Goal: Task Accomplishment & Management: Use online tool/utility

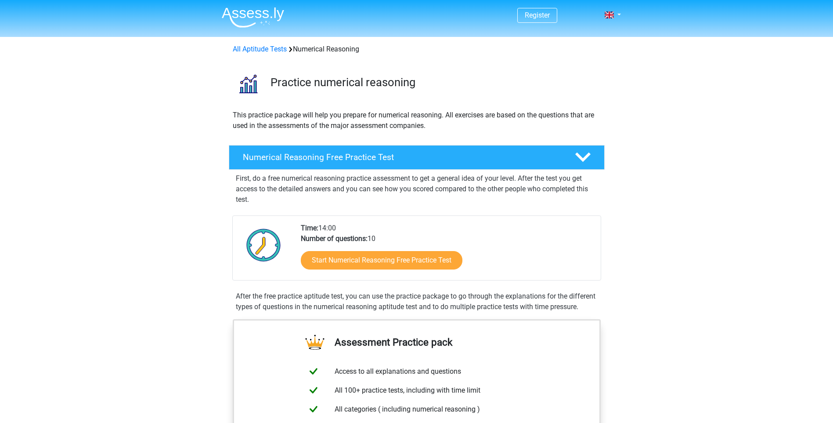
scroll to position [88, 0]
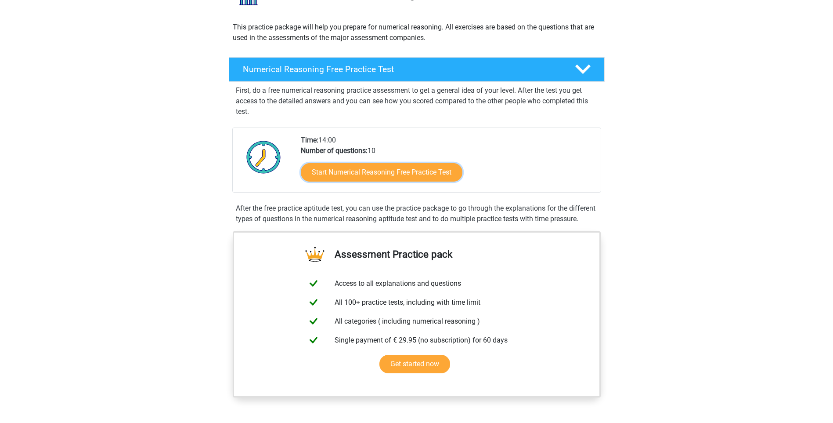
click at [410, 173] on link "Start Numerical Reasoning Free Practice Test" at bounding box center [382, 172] width 162 height 18
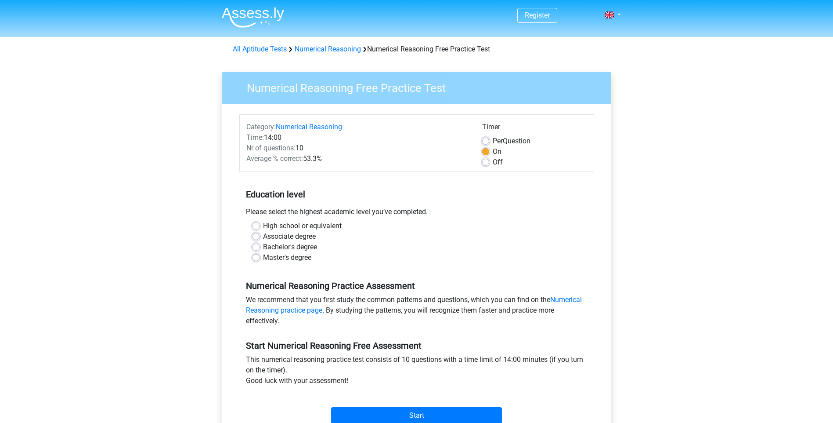
click at [307, 246] on label "Bachelor's degree" at bounding box center [290, 247] width 54 height 11
click at [260, 246] on input "Bachelor's degree" at bounding box center [256, 246] width 7 height 9
radio input "true"
click at [388, 414] on input "Start" at bounding box center [416, 415] width 171 height 17
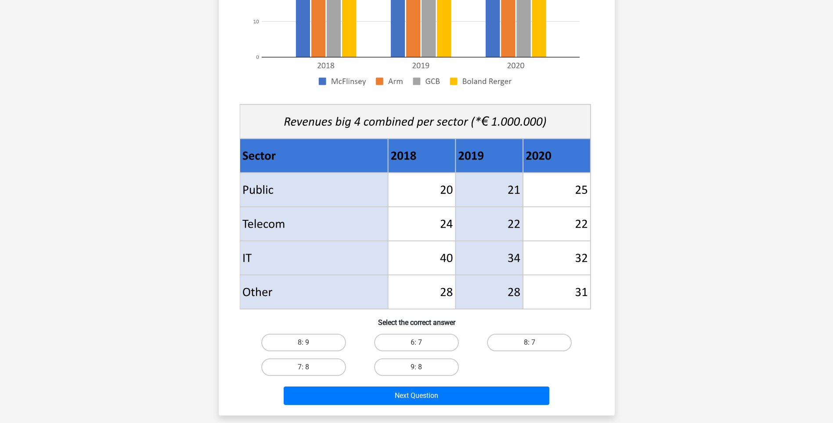
scroll to position [264, 0]
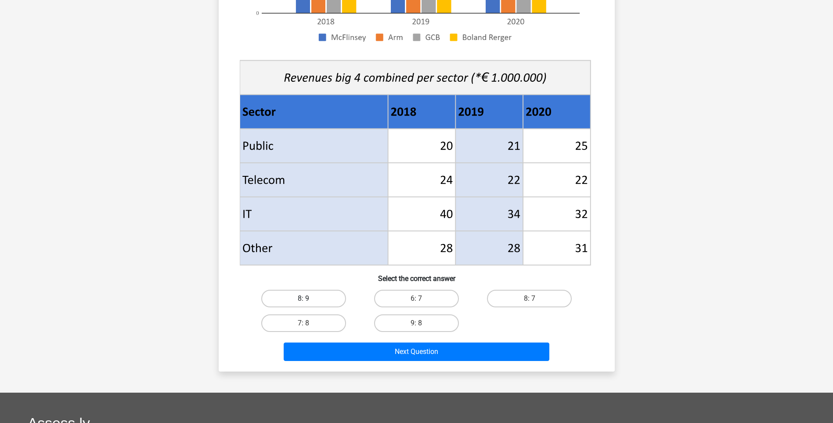
click at [310, 292] on label "8: 9" at bounding box center [303, 299] width 85 height 18
click at [309, 298] on input "8: 9" at bounding box center [307, 301] width 6 height 6
radio input "true"
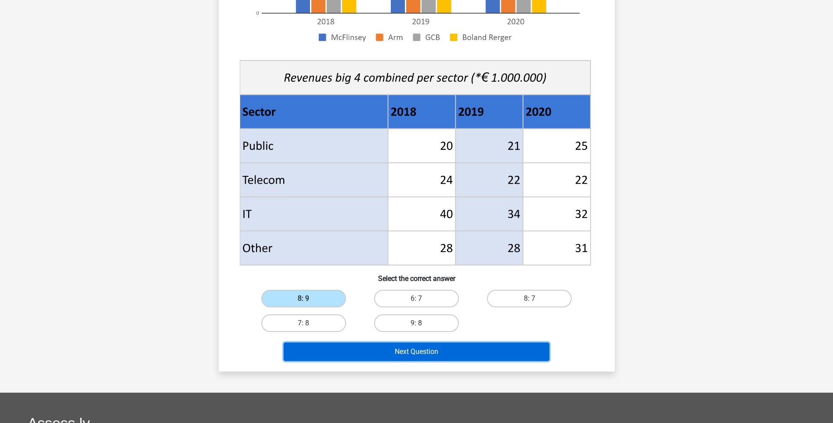
click at [417, 357] on button "Next Question" at bounding box center [417, 351] width 266 height 18
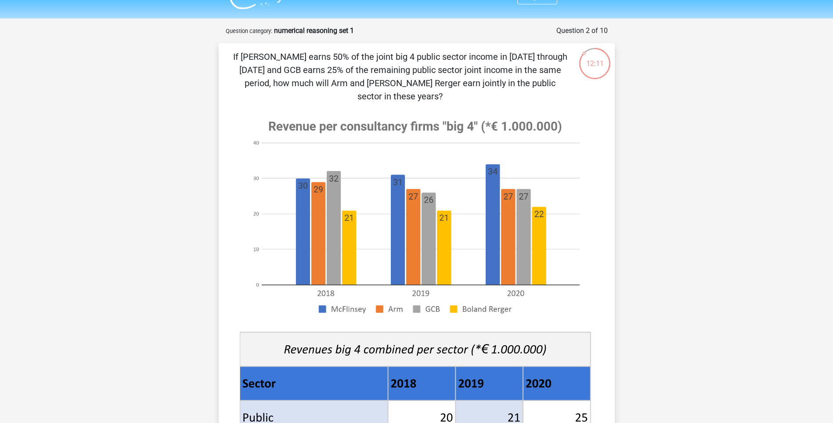
scroll to position [0, 0]
